Goal: Participate in discussion

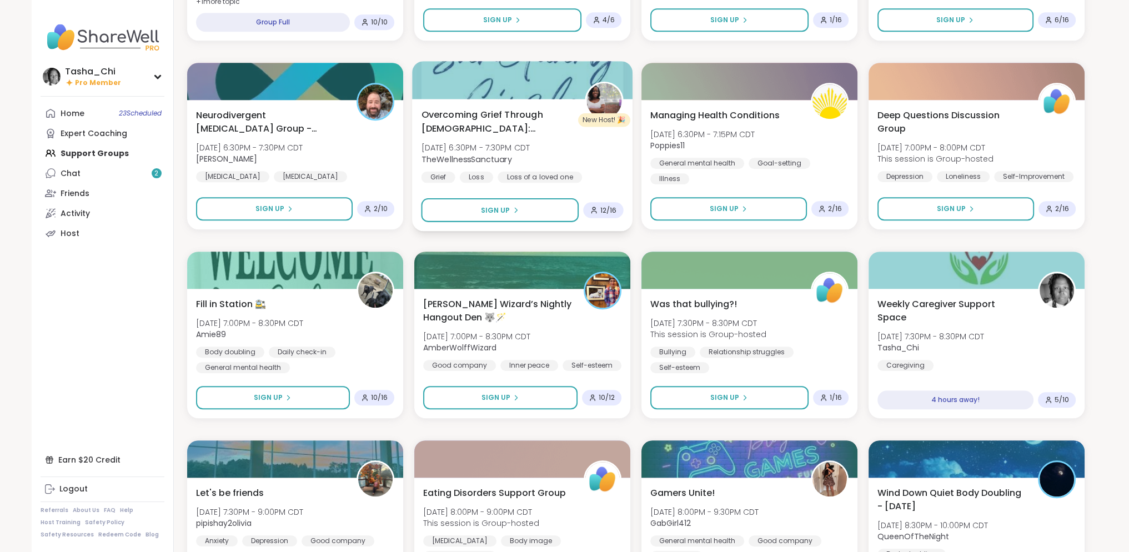
scroll to position [1027, 0]
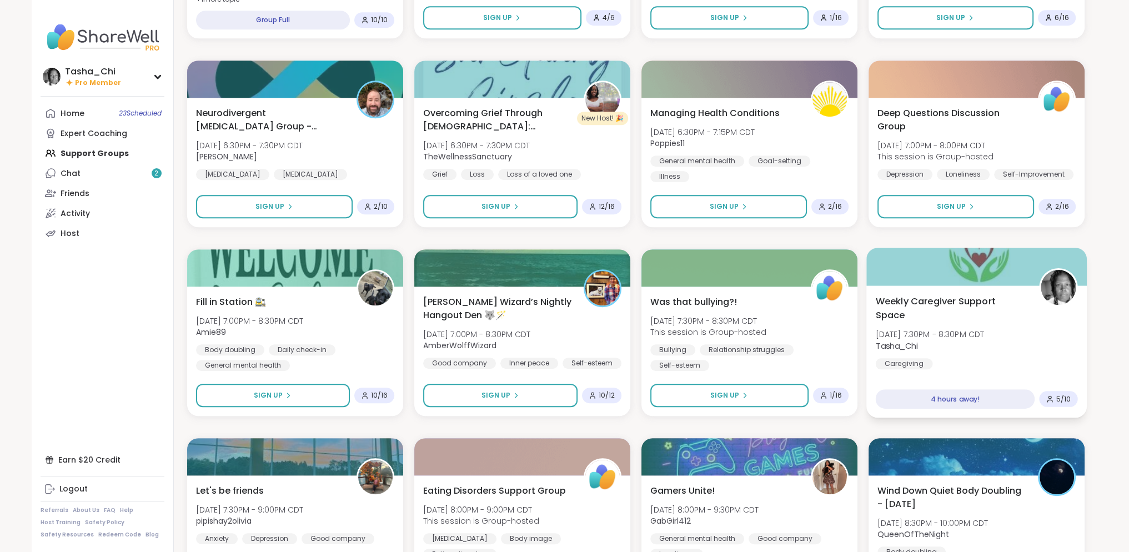
click at [962, 348] on div "Weekly Caregiver Support Space [DATE] 7:30PM - 8:30PM CDT Tasha_Chi Caregiving" at bounding box center [976, 331] width 202 height 75
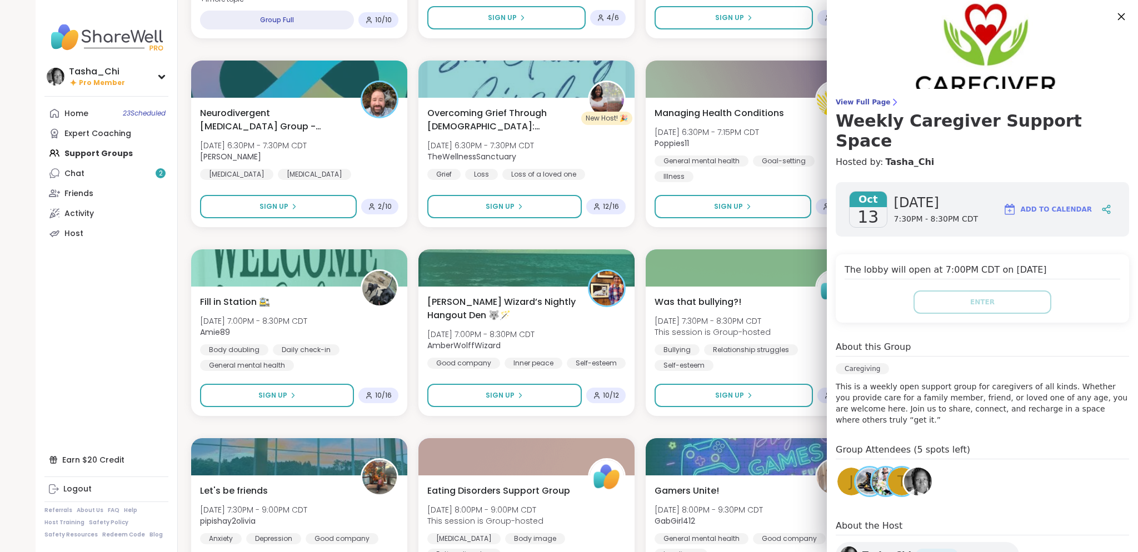
click at [1114, 12] on icon at bounding box center [1121, 16] width 14 height 14
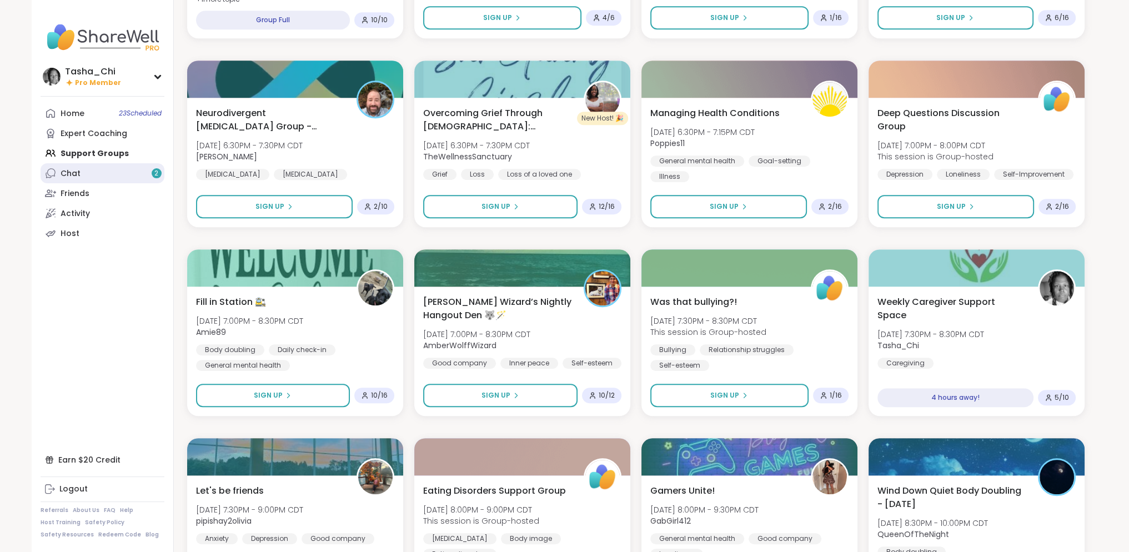
click at [122, 179] on link "Chat 2" at bounding box center [103, 173] width 124 height 20
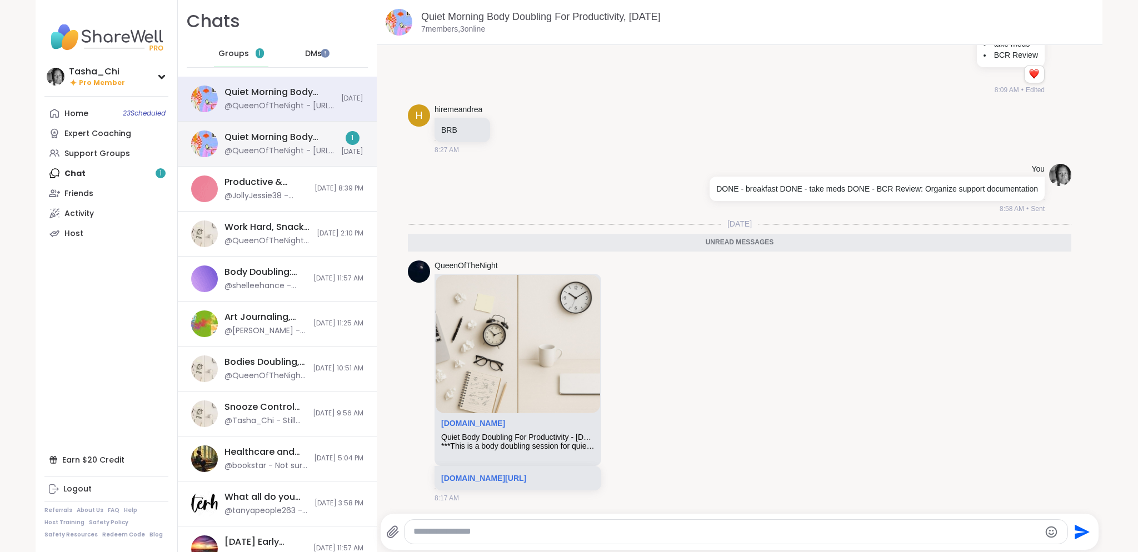
click at [294, 133] on div "Quiet Morning Body Doubling For Productivity, [DATE]" at bounding box center [279, 137] width 110 height 12
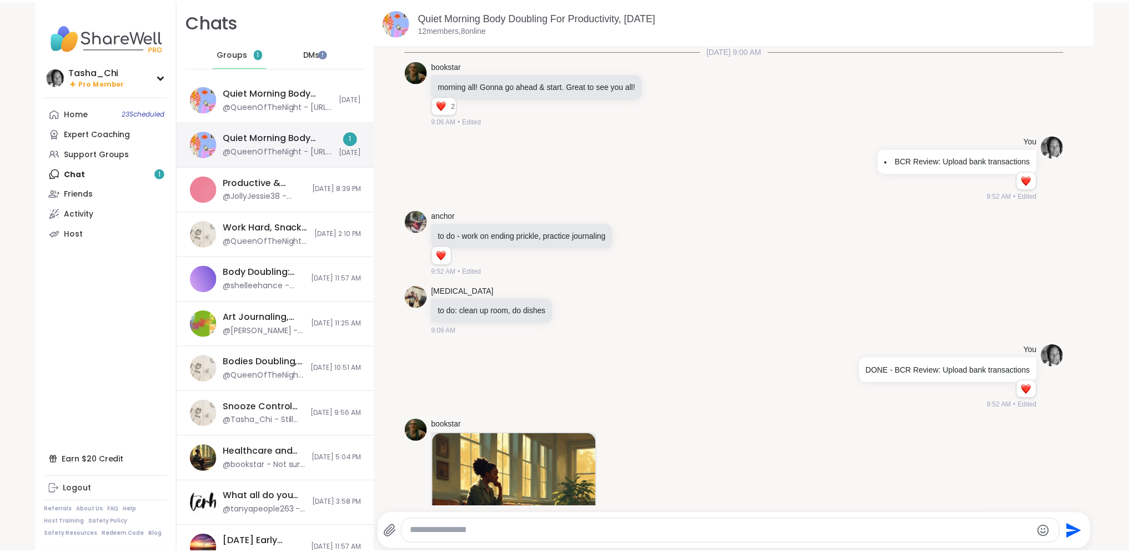
scroll to position [747, 0]
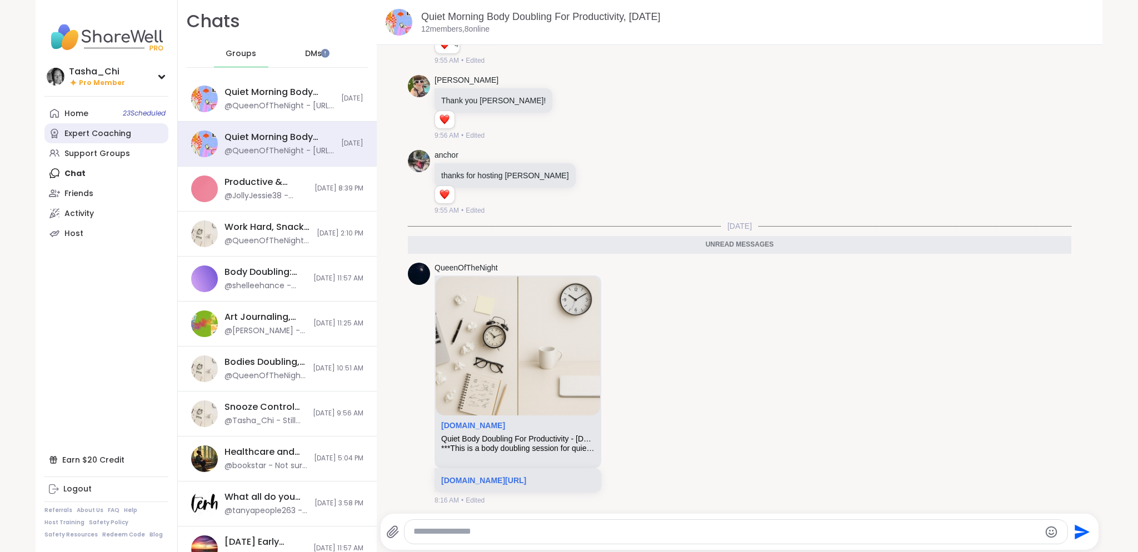
click at [101, 129] on div "Expert Coaching" at bounding box center [97, 133] width 67 height 11
